Goal: Information Seeking & Learning: Learn about a topic

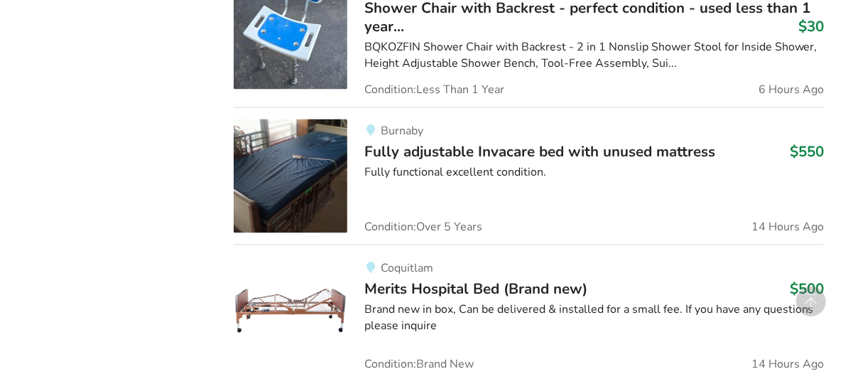
scroll to position [1705, 0]
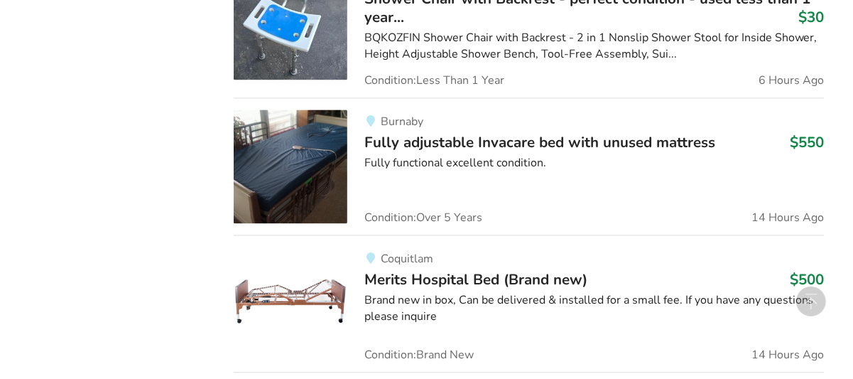
click at [510, 138] on span "Fully adjustable Invacare bed with unused mattress" at bounding box center [539, 142] width 351 height 20
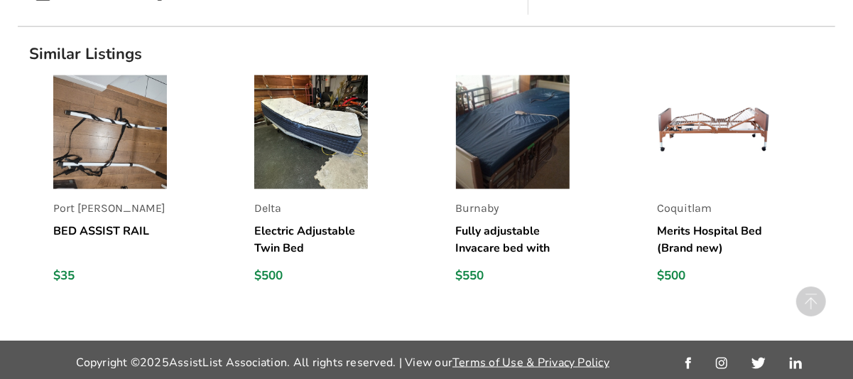
scroll to position [1142, 0]
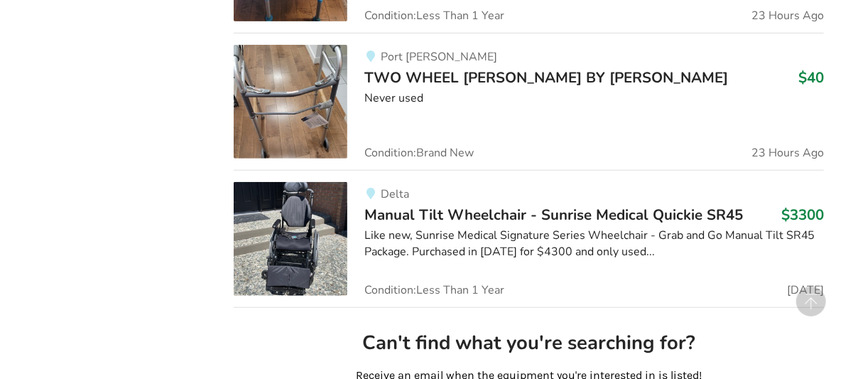
scroll to position [3694, 0]
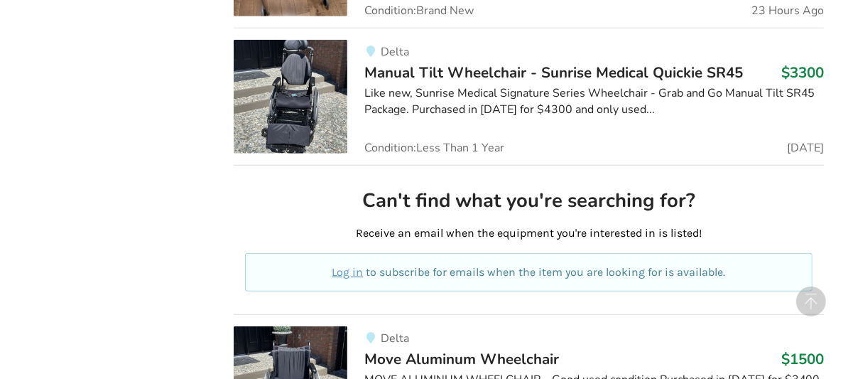
click at [588, 71] on span "Manual Tilt Wheelchair - Sunrise Medical Quickie SR45" at bounding box center [553, 73] width 379 height 20
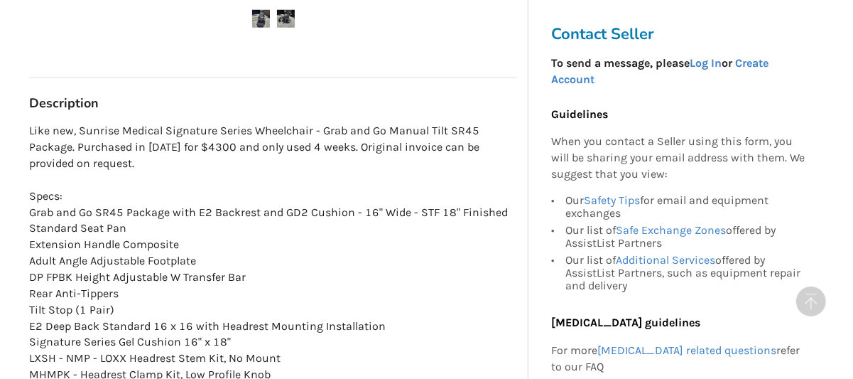
scroll to position [852, 0]
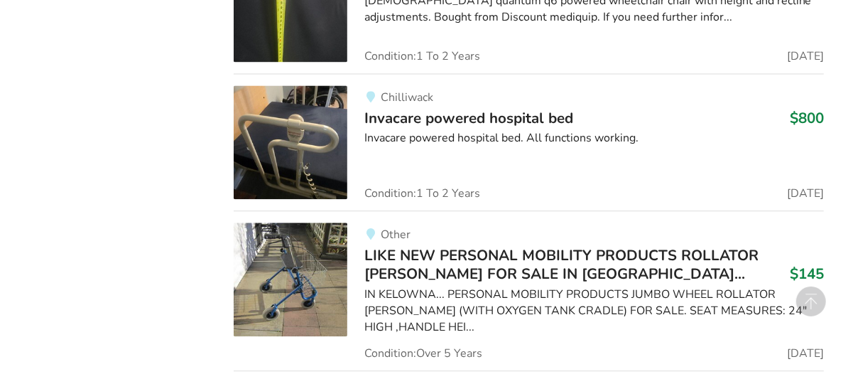
scroll to position [5036, 0]
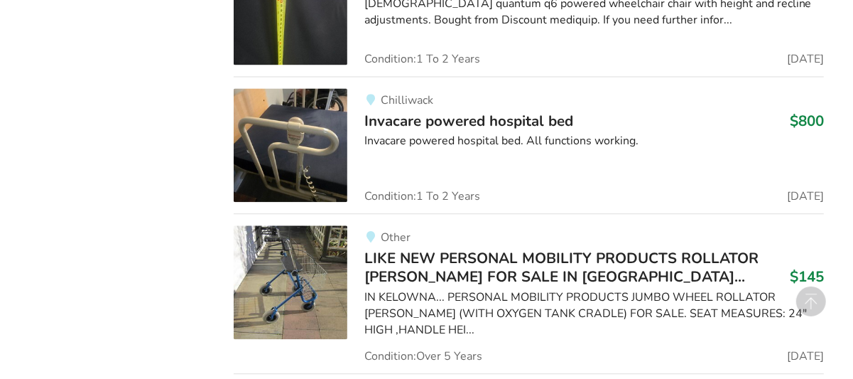
click at [373, 134] on div "Invacare powered hospital bed. All functions working." at bounding box center [594, 141] width 460 height 16
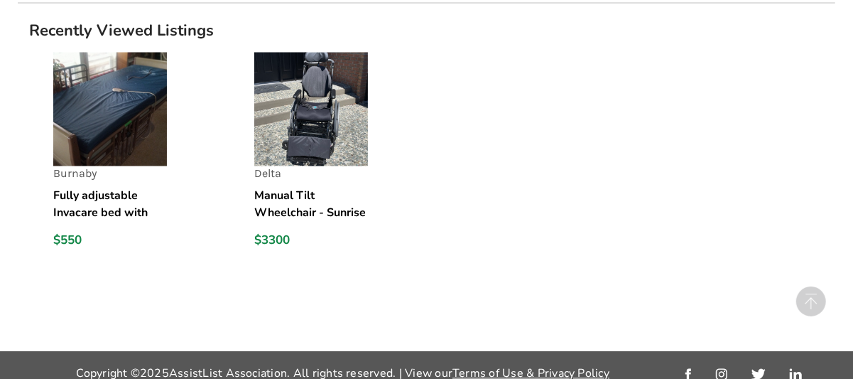
scroll to position [1490, 0]
